Goal: Task Accomplishment & Management: Use online tool/utility

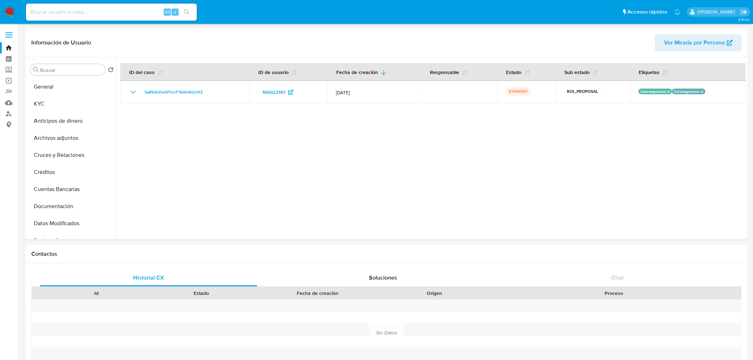
select select "10"
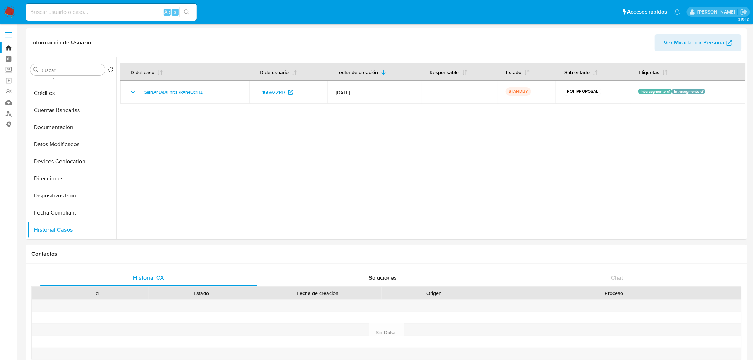
click at [13, 12] on img at bounding box center [10, 12] width 12 height 12
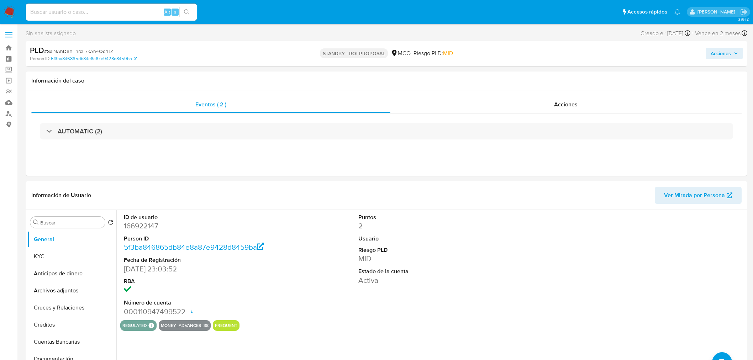
select select "10"
drag, startPoint x: 65, startPoint y: 253, endPoint x: 58, endPoint y: 254, distance: 7.2
click at [61, 254] on button "KYC" at bounding box center [68, 256] width 83 height 17
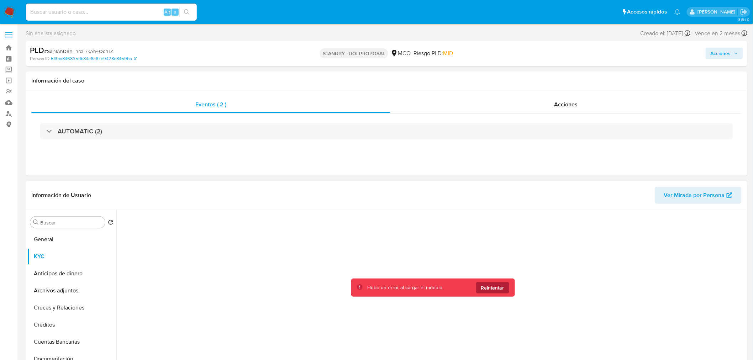
click at [500, 287] on span "Reintentar" at bounding box center [492, 287] width 23 height 11
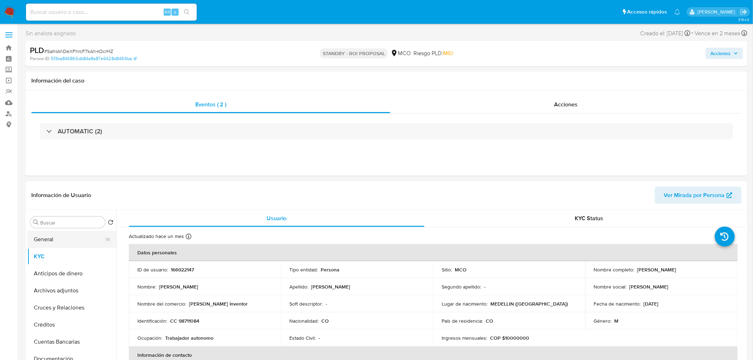
click at [54, 240] on button "General" at bounding box center [68, 239] width 83 height 17
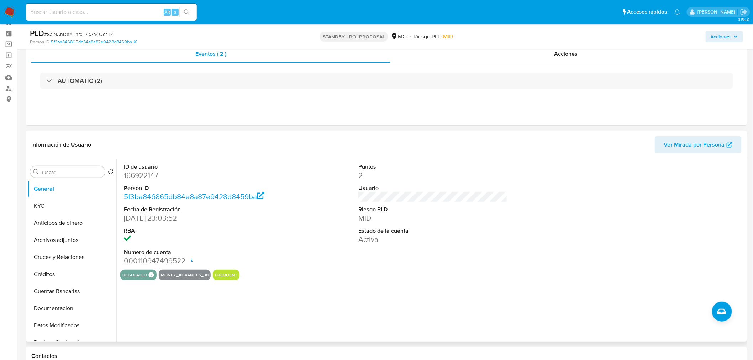
scroll to position [40, 0]
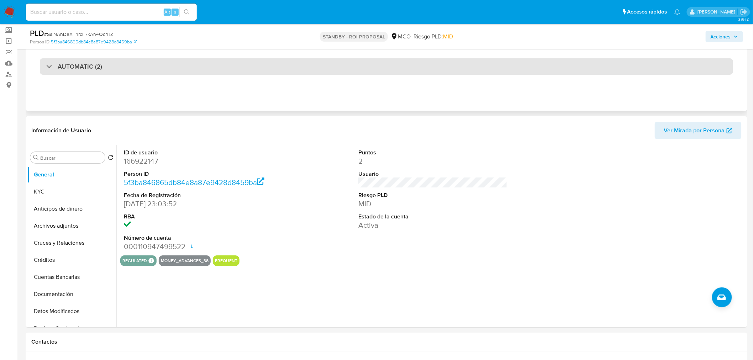
click at [149, 67] on div "AUTOMATIC (2)" at bounding box center [386, 66] width 693 height 16
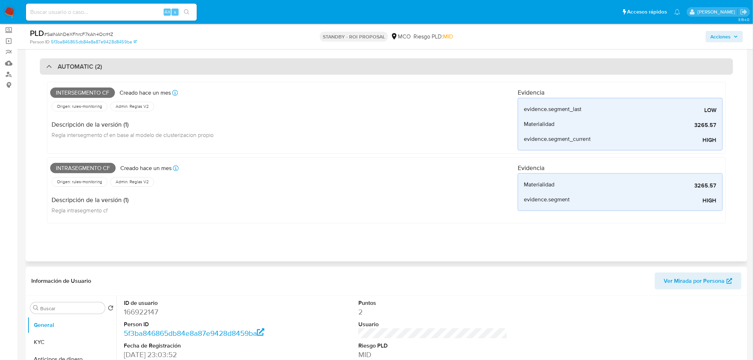
click at [149, 67] on div "AUTOMATIC (2)" at bounding box center [386, 66] width 693 height 16
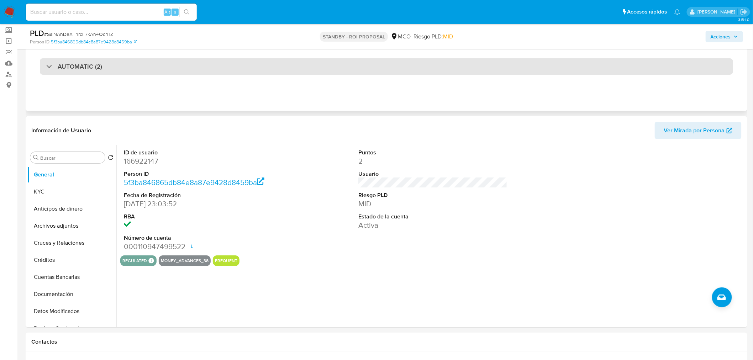
click at [215, 68] on div "AUTOMATIC (2)" at bounding box center [386, 66] width 693 height 16
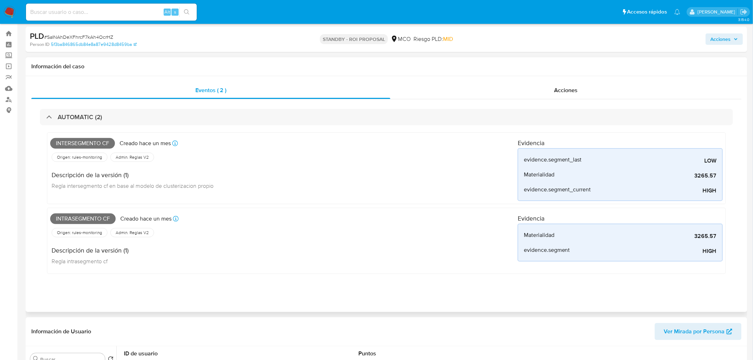
scroll to position [0, 0]
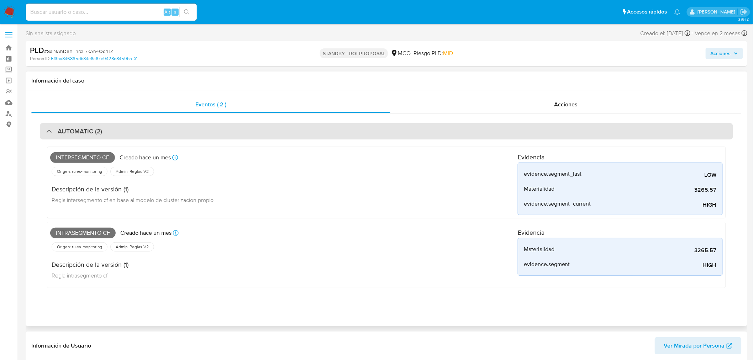
click at [262, 138] on div "AUTOMATIC (2)" at bounding box center [386, 131] width 693 height 16
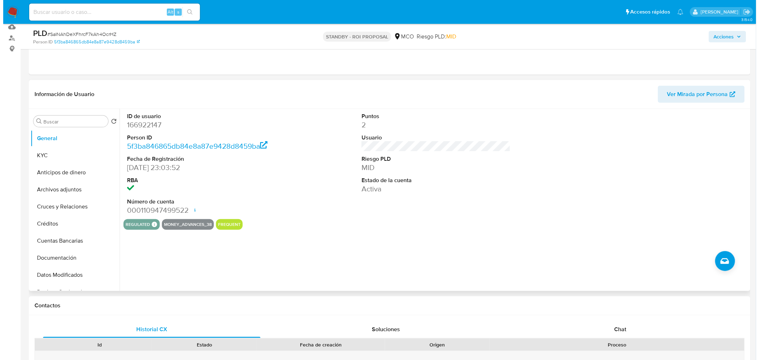
scroll to position [79, 0]
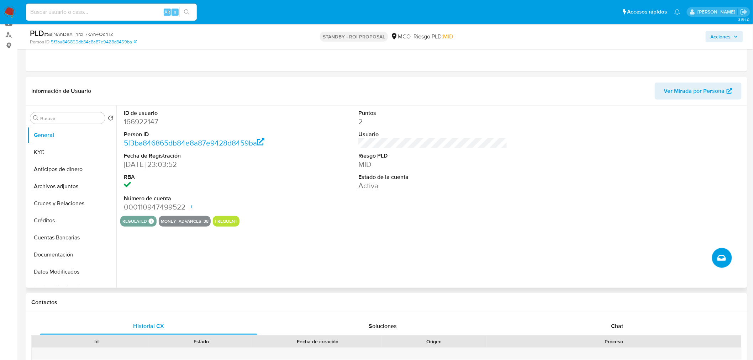
click at [723, 251] on button "Crear caso manual" at bounding box center [722, 258] width 20 height 20
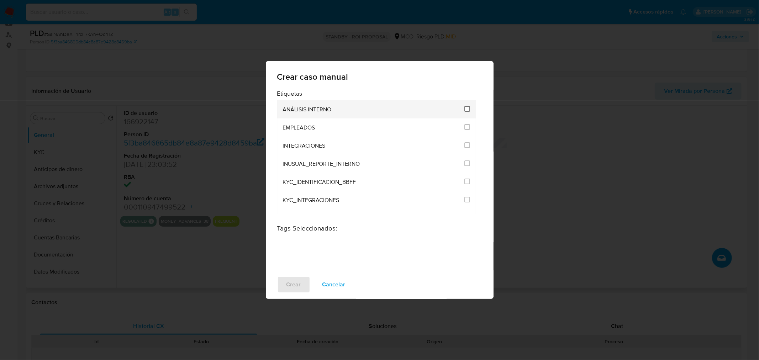
click at [464, 107] on input "1890" at bounding box center [467, 109] width 6 height 6
checkbox input "true"
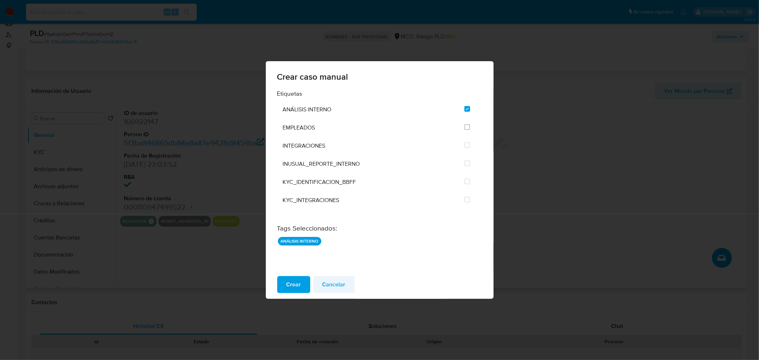
click at [335, 284] on span "Cancelar" at bounding box center [333, 285] width 23 height 16
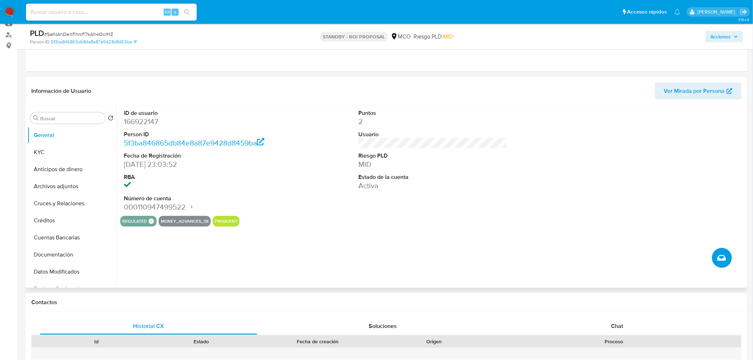
click at [720, 255] on icon "Crear caso manual" at bounding box center [722, 258] width 9 height 9
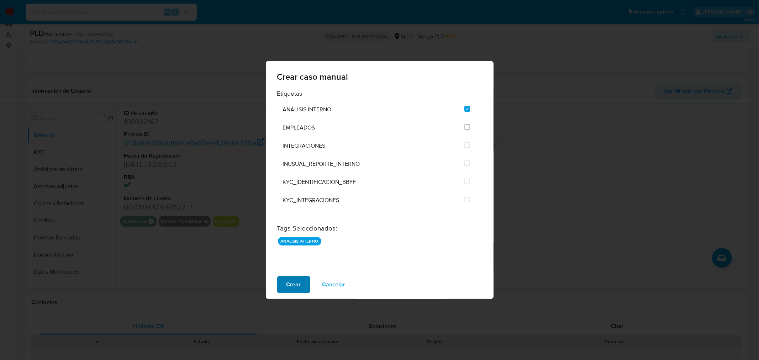
click at [293, 289] on span "Crear" at bounding box center [294, 285] width 15 height 16
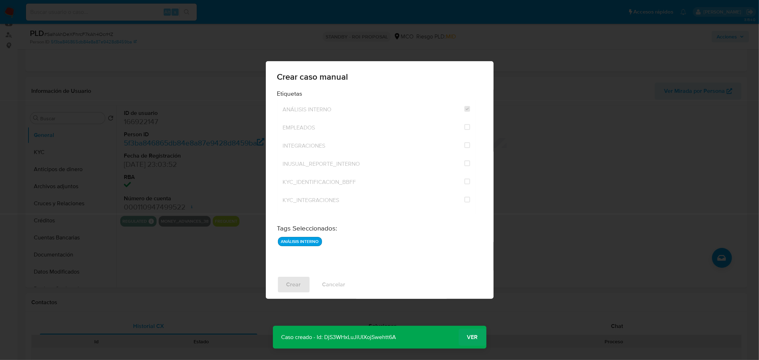
click at [472, 337] on span "Ver" at bounding box center [472, 337] width 11 height 0
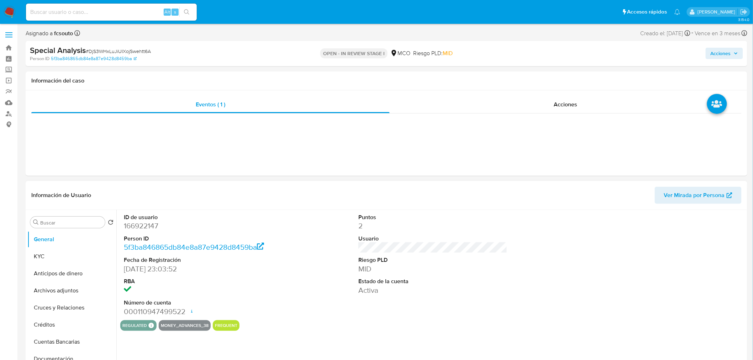
select select "10"
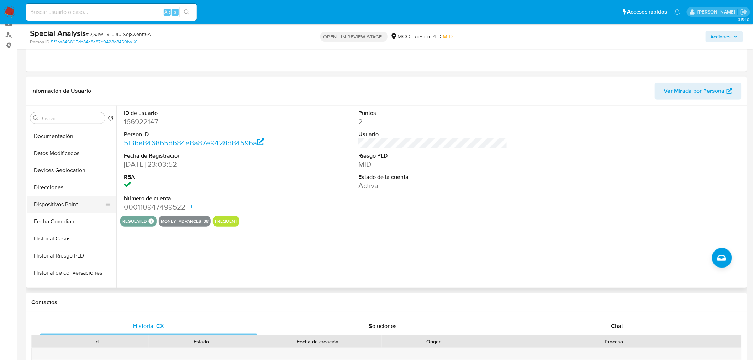
scroll to position [118, 0]
click at [79, 237] on button "Historial Casos" at bounding box center [68, 239] width 83 height 17
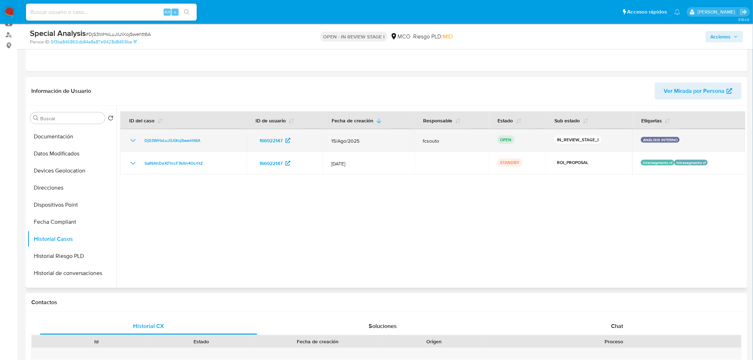
click at [132, 141] on icon "Mostrar/Ocultar" at bounding box center [133, 140] width 9 height 9
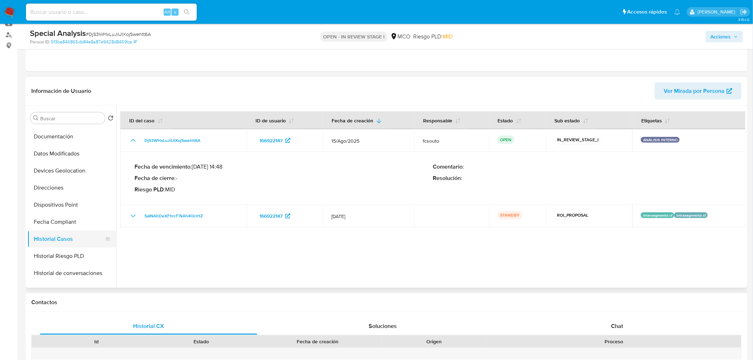
drag, startPoint x: 65, startPoint y: 215, endPoint x: 62, endPoint y: 233, distance: 18.4
click at [64, 216] on button "Fecha Compliant" at bounding box center [71, 222] width 89 height 17
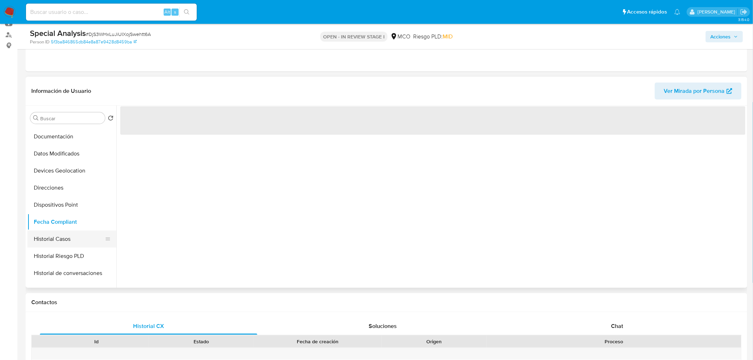
click at [65, 241] on button "Historial Casos" at bounding box center [68, 239] width 83 height 17
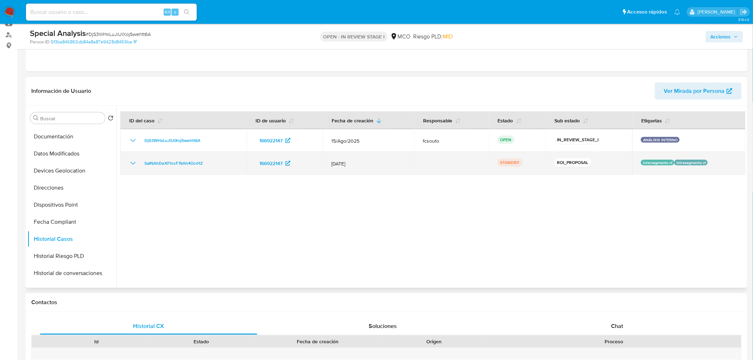
drag, startPoint x: 132, startPoint y: 162, endPoint x: 140, endPoint y: 166, distance: 8.4
click at [132, 163] on icon "Mostrar/Ocultar" at bounding box center [133, 163] width 9 height 9
click at [192, 166] on span "SaINAhDeXFhrcF7kAh4OcrHZ" at bounding box center [174, 163] width 58 height 9
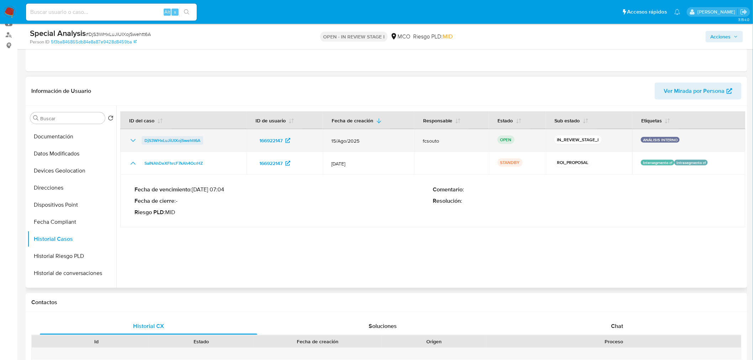
drag, startPoint x: 166, startPoint y: 150, endPoint x: 144, endPoint y: 141, distance: 23.6
click at [143, 144] on div "DjS3WHxLuJiUIXojSwehtt6A" at bounding box center [183, 140] width 109 height 9
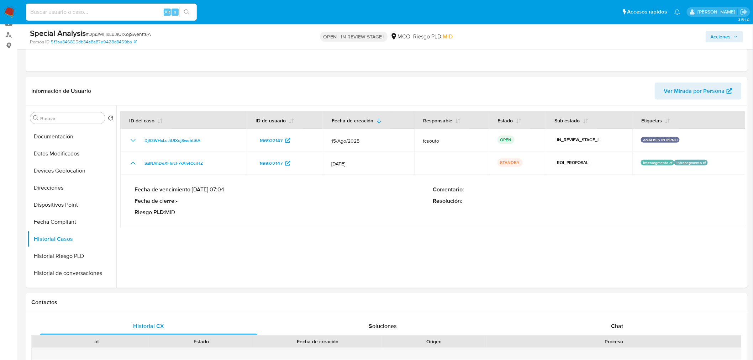
drag, startPoint x: 724, startPoint y: 33, endPoint x: 709, endPoint y: 39, distance: 16.1
click at [721, 34] on span "Acciones" at bounding box center [721, 36] width 20 height 11
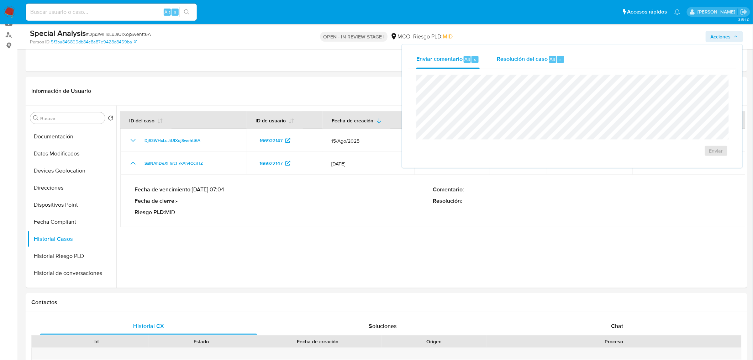
drag, startPoint x: 542, startPoint y: 67, endPoint x: 526, endPoint y: 73, distance: 17.7
click at [540, 68] on div "Resolución del caso Alt r" at bounding box center [531, 59] width 68 height 19
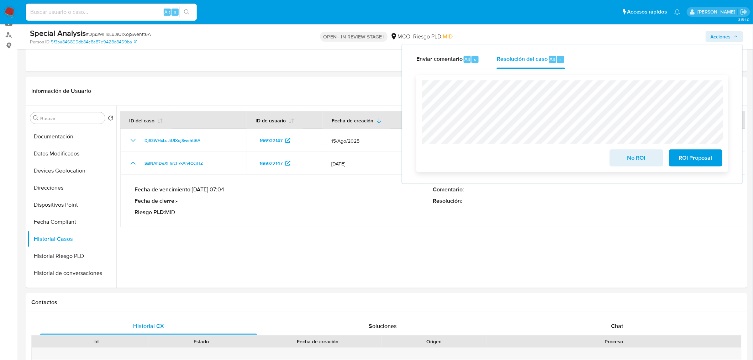
click at [691, 162] on span "ROI Proposal" at bounding box center [695, 158] width 35 height 16
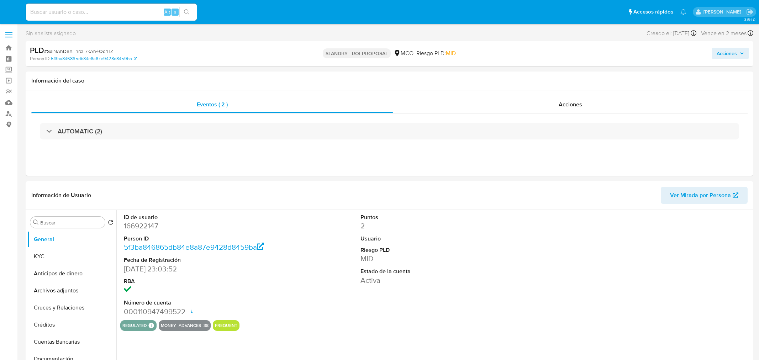
select select "10"
click at [581, 110] on div "Acciones" at bounding box center [566, 104] width 352 height 17
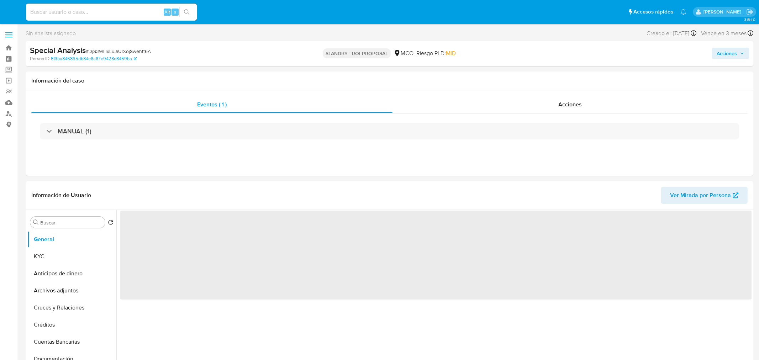
select select "10"
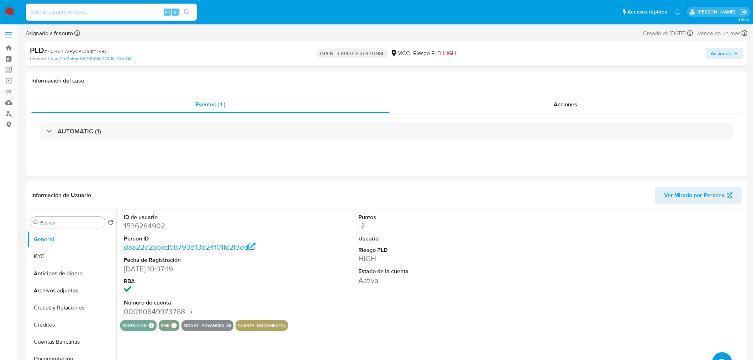
select select "10"
